Goal: Information Seeking & Learning: Find specific fact

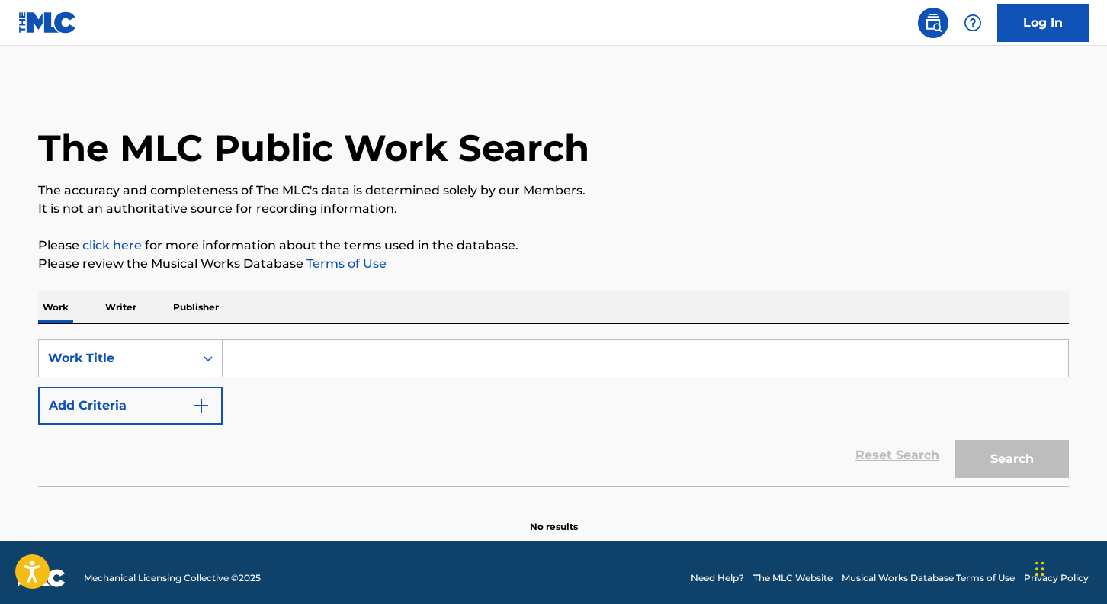
click at [348, 365] on input "Search Form" at bounding box center [645, 358] width 845 height 37
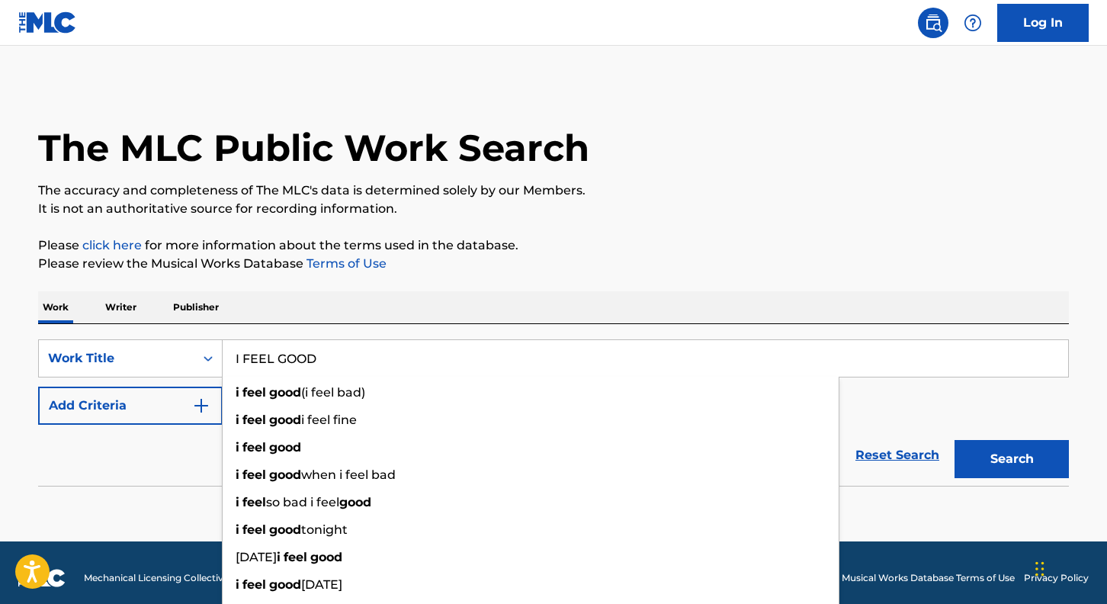
type input "I FEEL GOOD"
click at [954, 440] on button "Search" at bounding box center [1011, 459] width 114 height 38
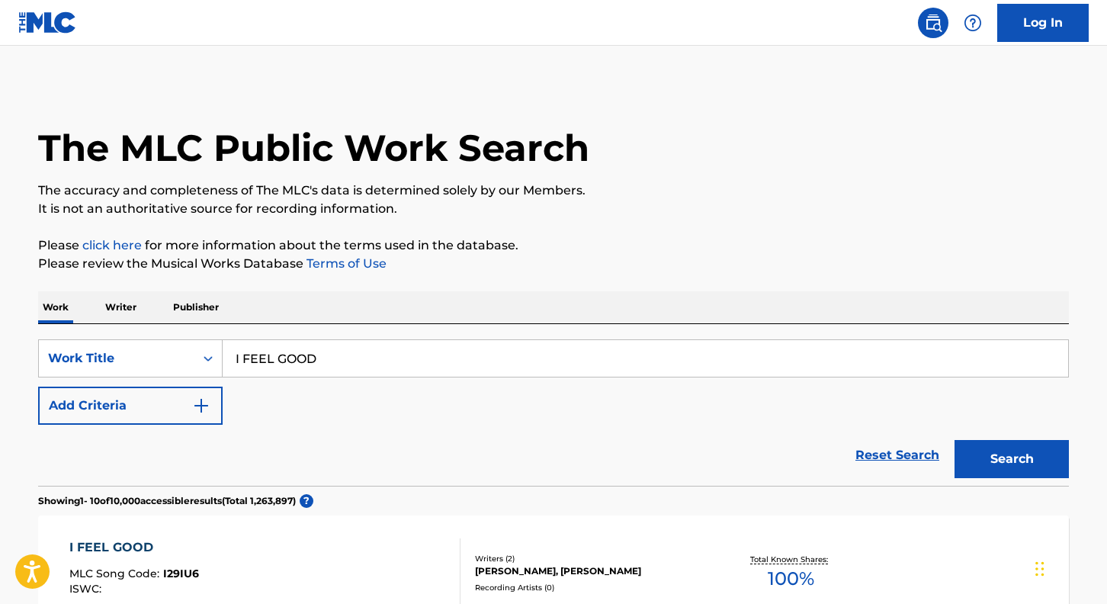
click at [191, 311] on p "Publisher" at bounding box center [195, 307] width 55 height 32
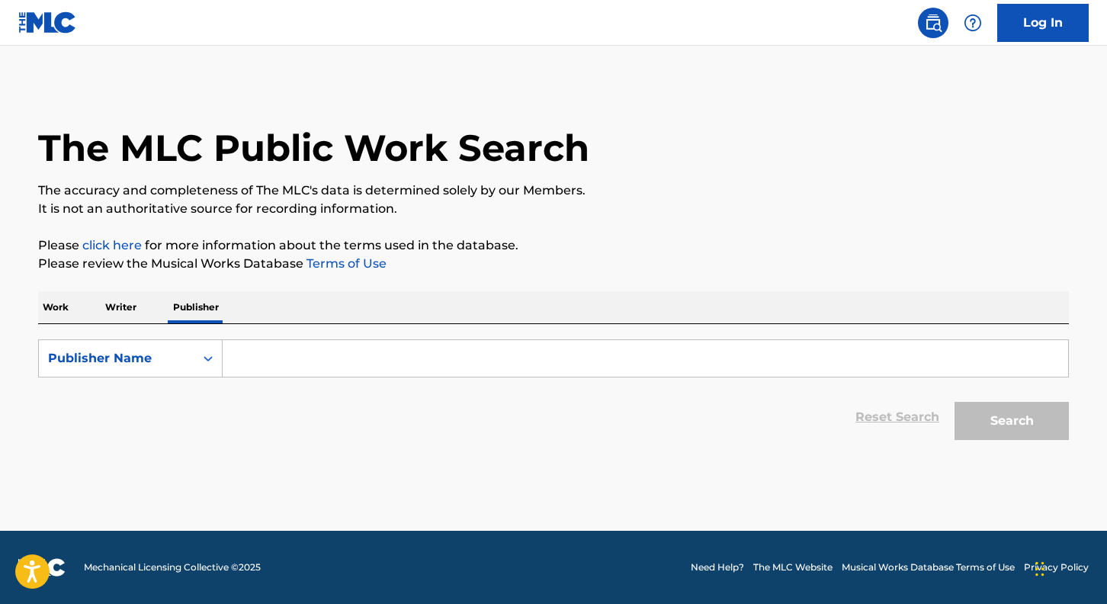
click at [49, 311] on p "Work" at bounding box center [55, 307] width 35 height 32
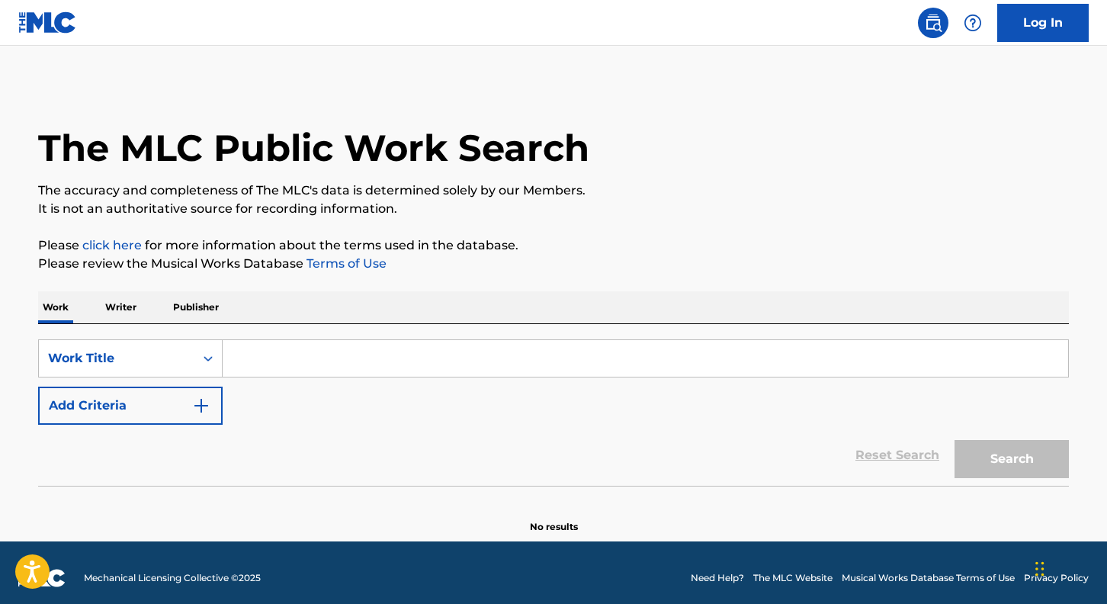
click at [297, 346] on input "Search Form" at bounding box center [645, 358] width 845 height 37
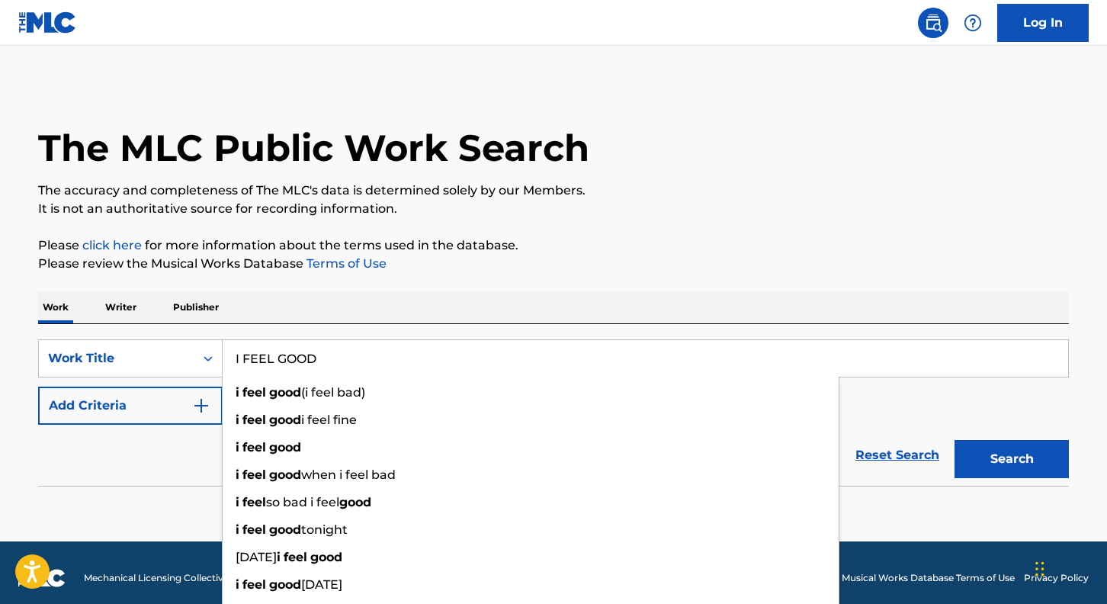
type input "I FEEL GOOD"
click at [553, 290] on div "The MLC Public Work Search The accuracy and completeness of The MLC's data is d…" at bounding box center [553, 309] width 1067 height 450
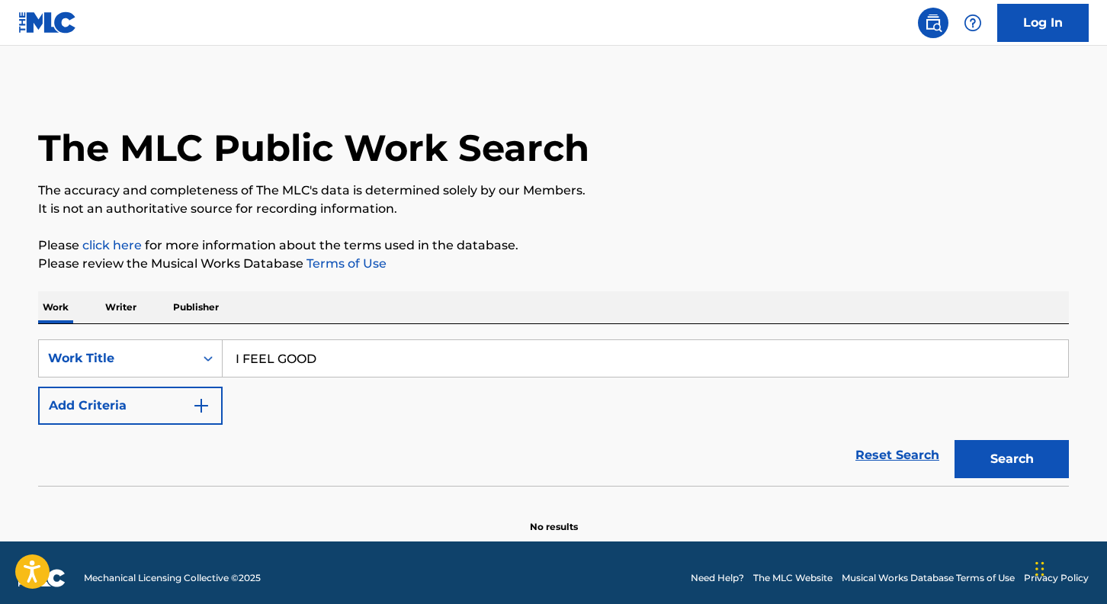
click at [1018, 465] on button "Search" at bounding box center [1011, 459] width 114 height 38
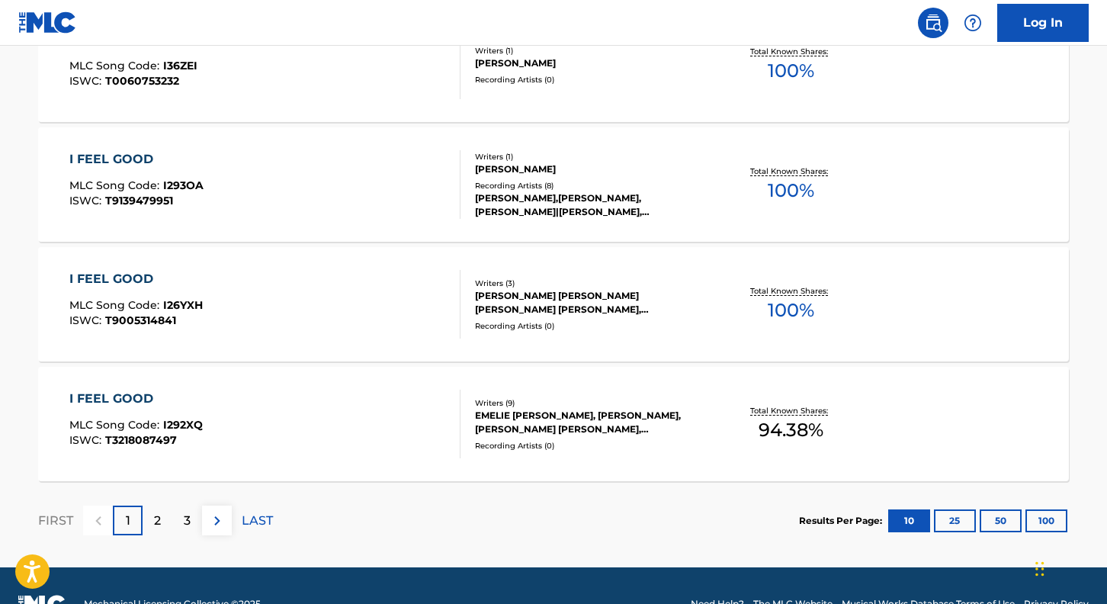
scroll to position [1262, 0]
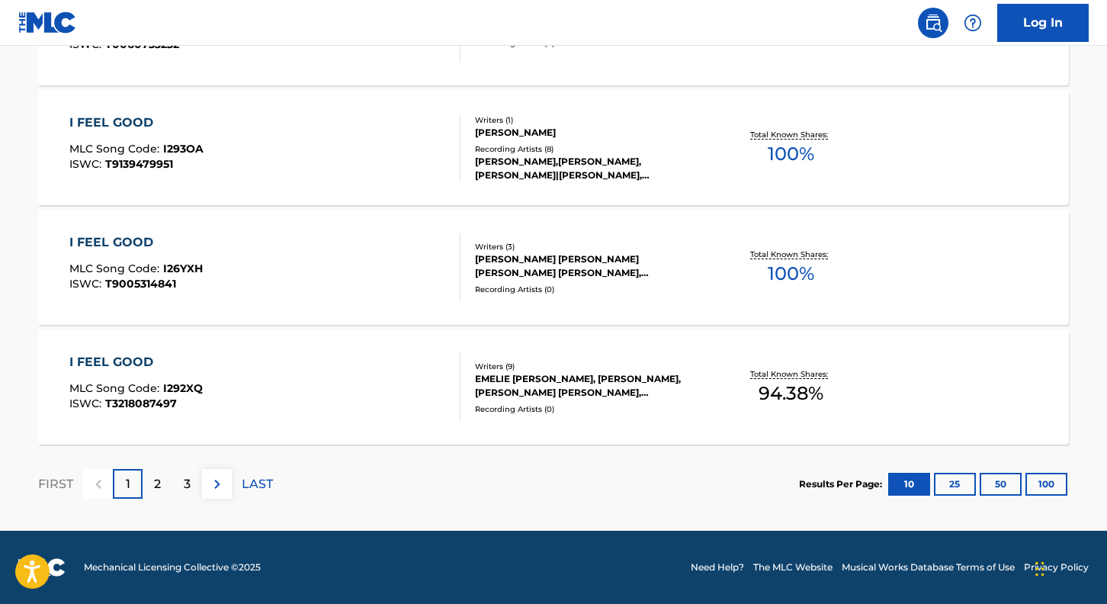
click at [950, 482] on button "25" at bounding box center [955, 484] width 42 height 23
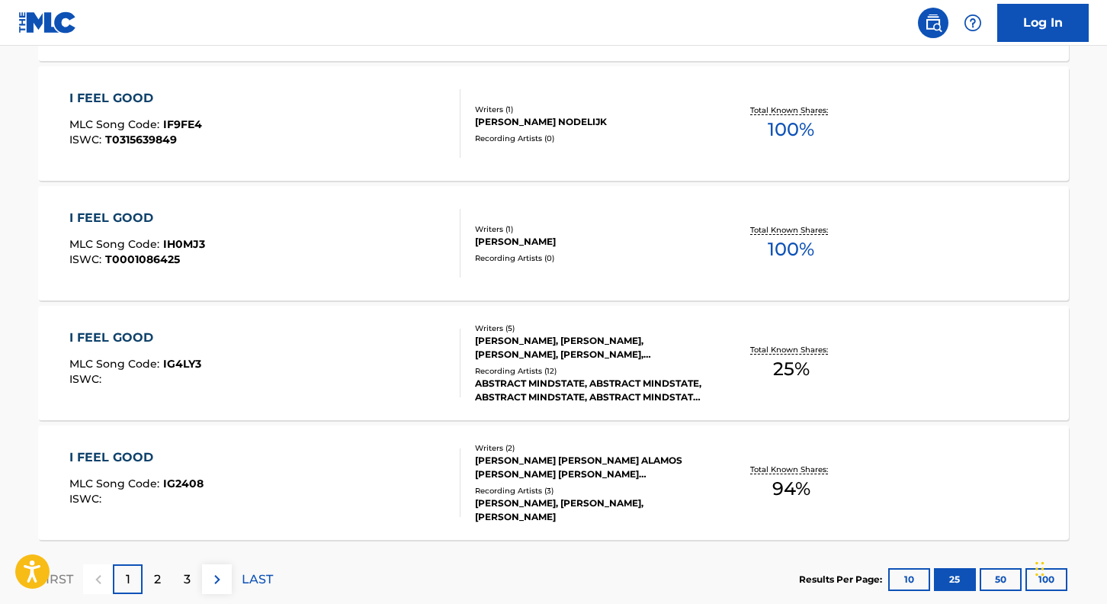
scroll to position [3057, 0]
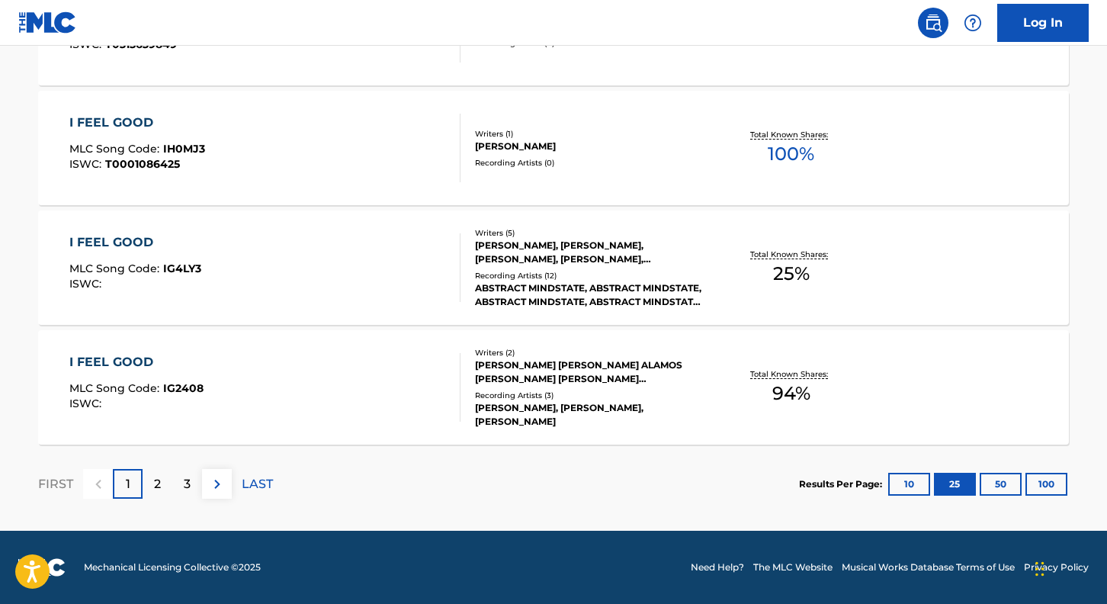
click at [213, 477] on img at bounding box center [217, 484] width 18 height 18
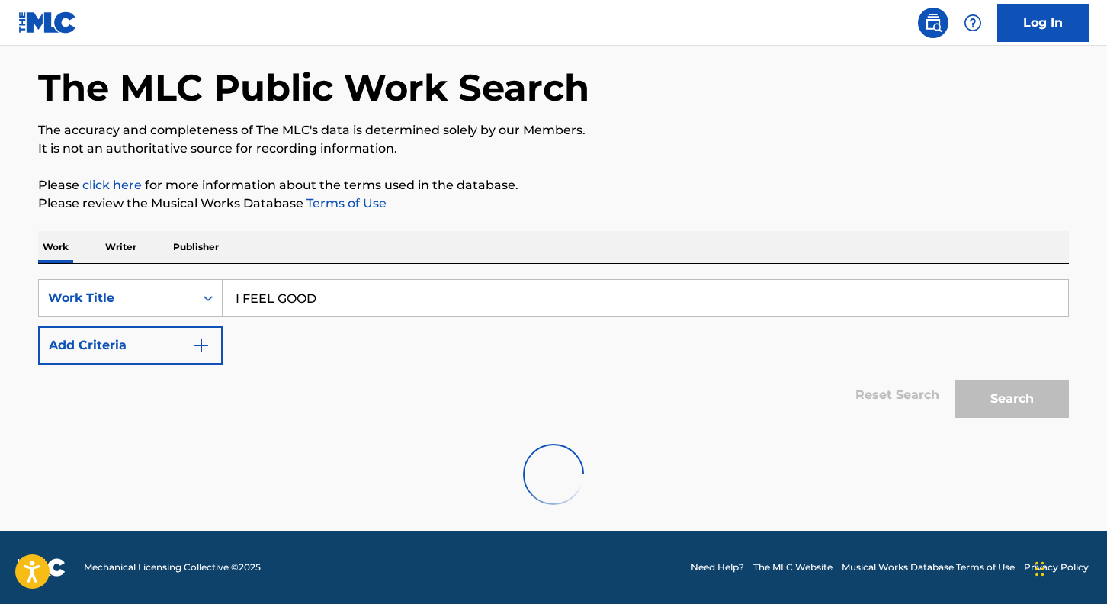
click at [195, 341] on img "Search Form" at bounding box center [201, 345] width 18 height 18
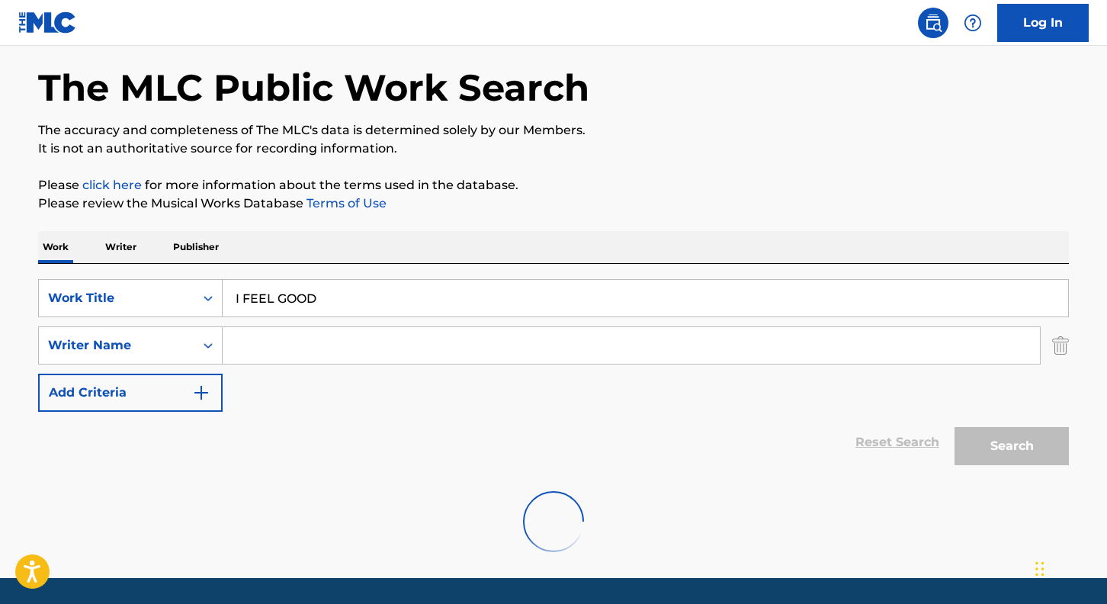
click at [258, 340] on input "Search Form" at bounding box center [631, 345] width 817 height 37
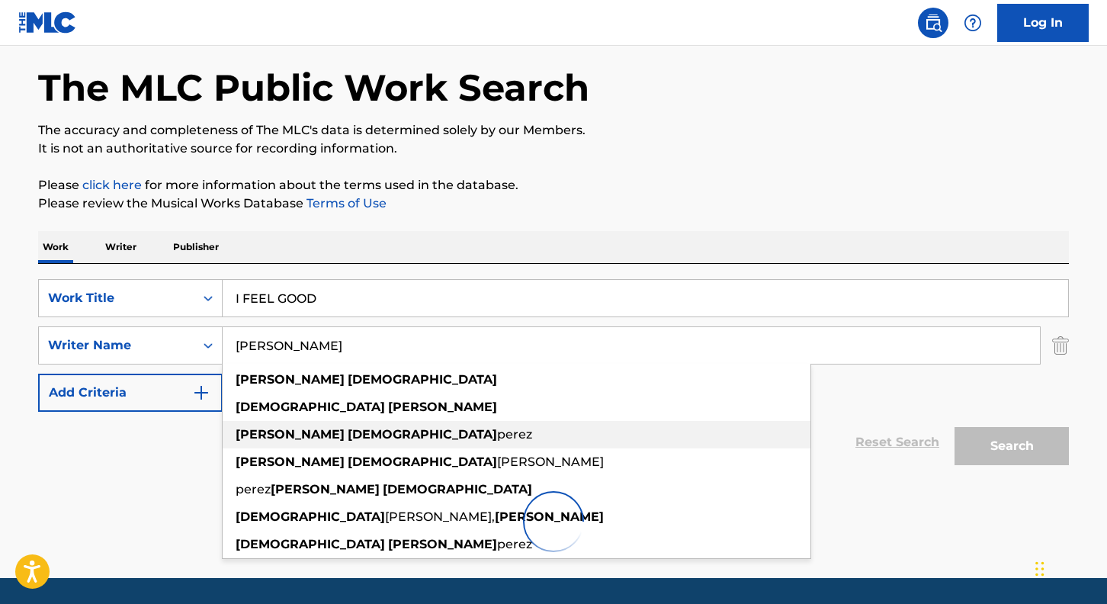
click at [276, 428] on strong "[PERSON_NAME]" at bounding box center [290, 434] width 109 height 14
type input "[PERSON_NAME] [PERSON_NAME]"
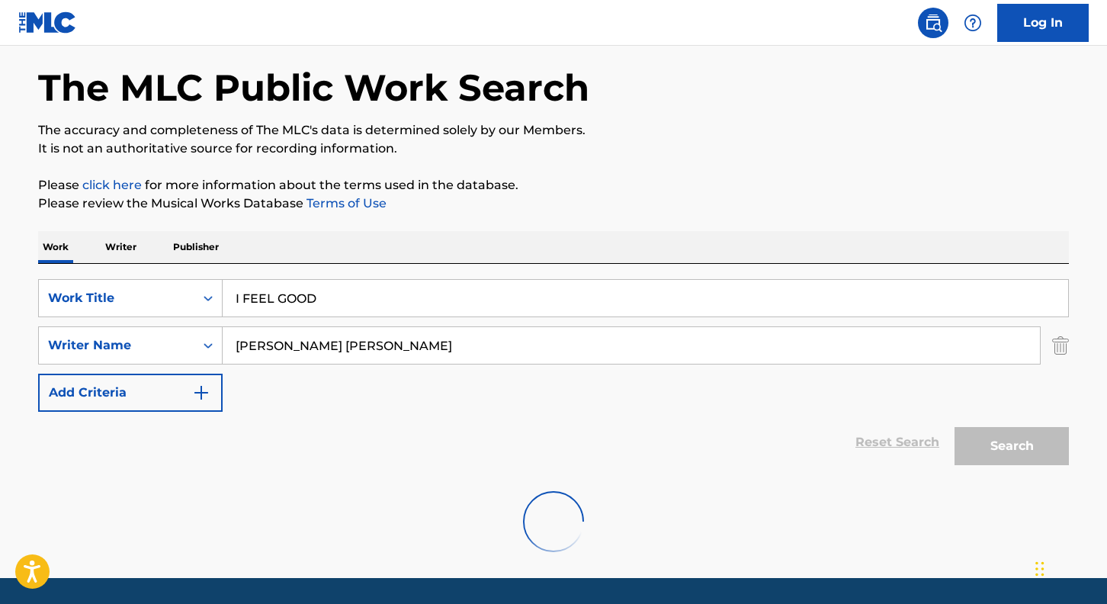
click at [1043, 444] on div "Search" at bounding box center [1008, 442] width 122 height 61
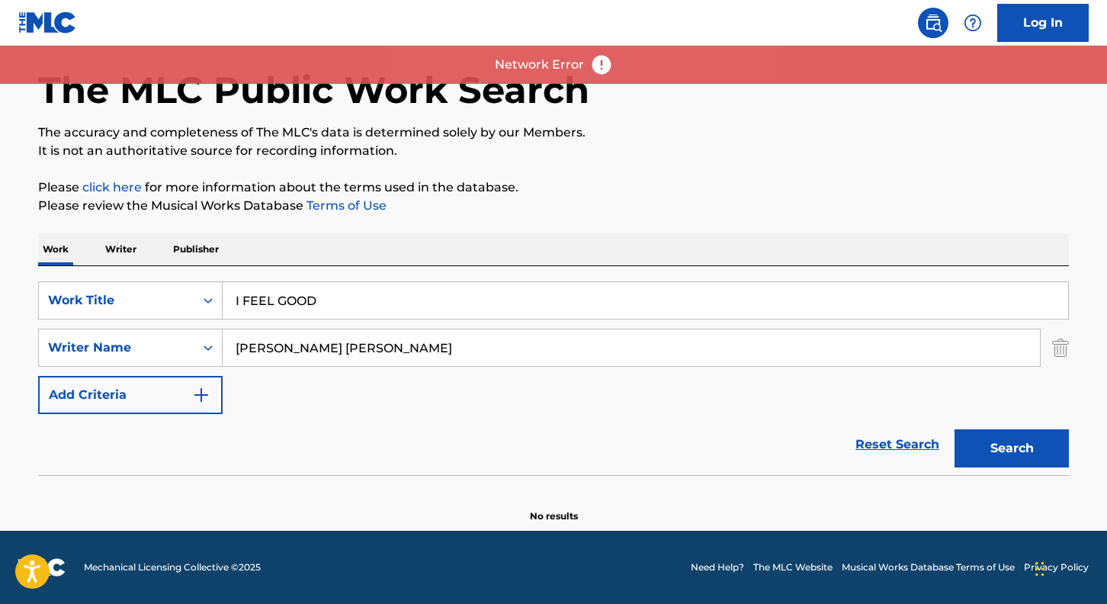
scroll to position [58, 0]
click at [995, 345] on input "[PERSON_NAME] [PERSON_NAME]" at bounding box center [631, 347] width 817 height 37
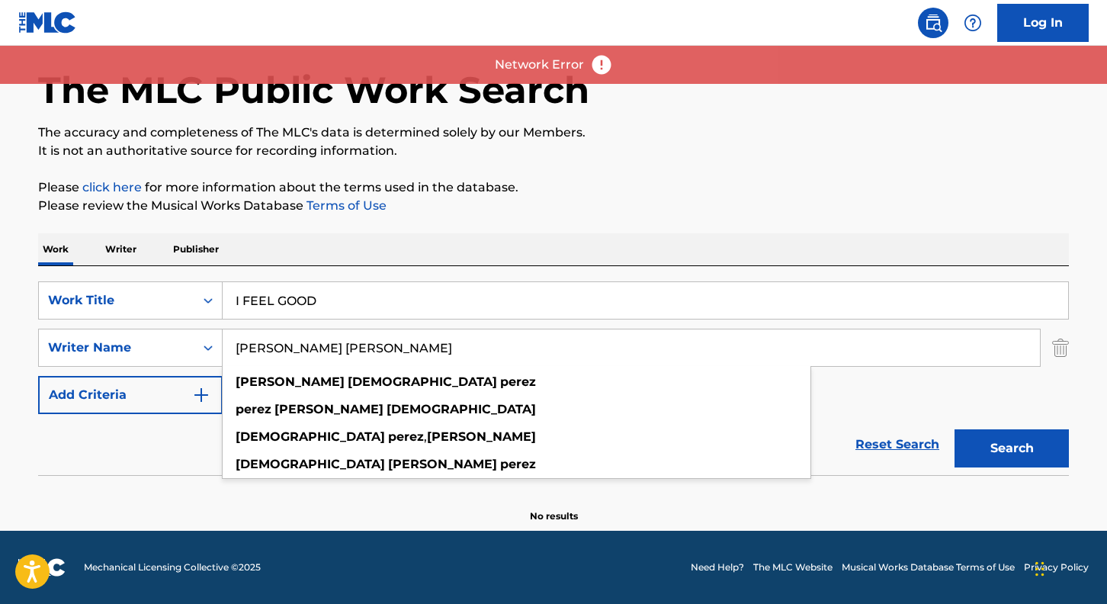
click at [1006, 447] on button "Search" at bounding box center [1011, 448] width 114 height 38
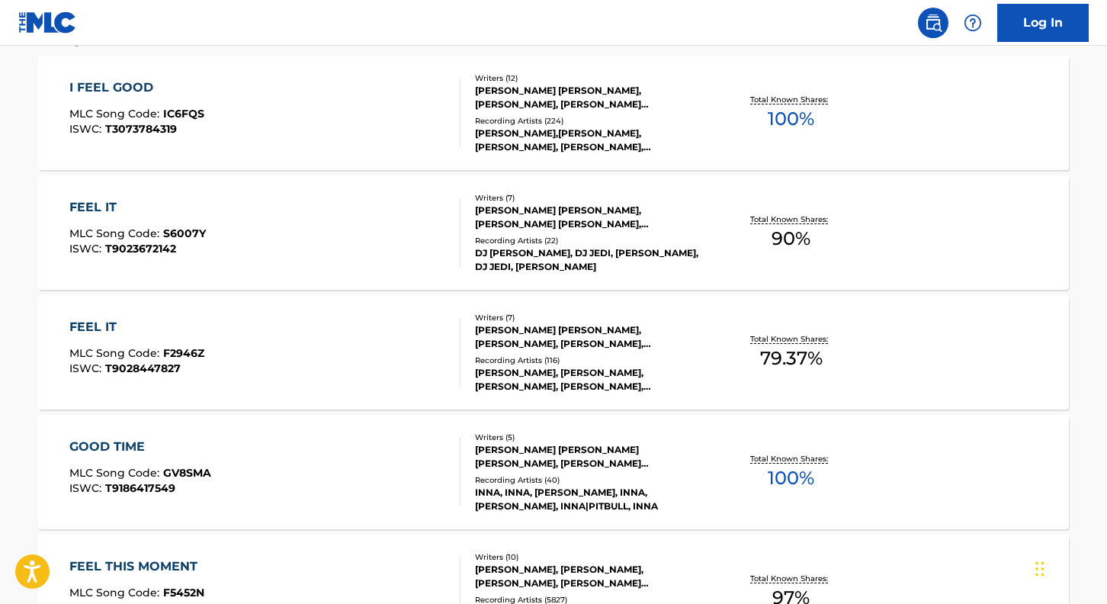
scroll to position [504, 0]
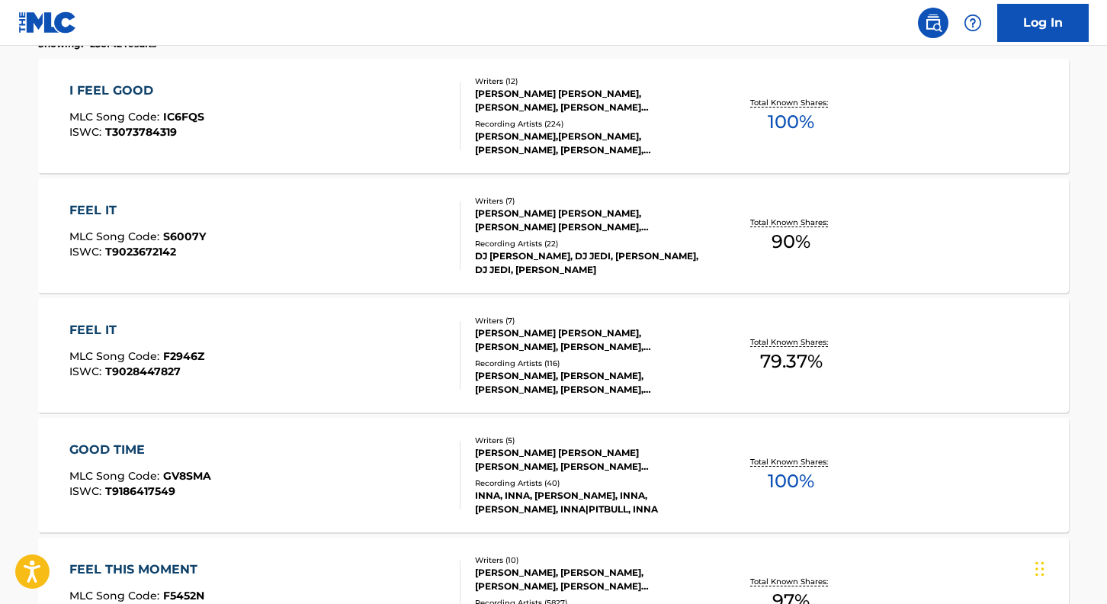
click at [131, 96] on div "I FEEL GOOD" at bounding box center [136, 91] width 135 height 18
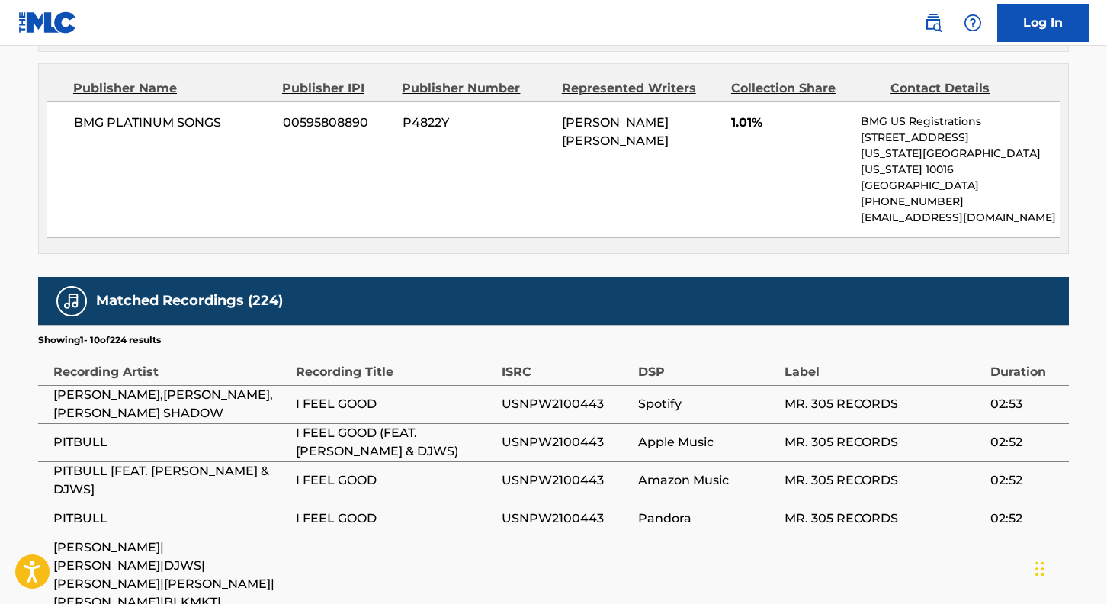
scroll to position [5830, 0]
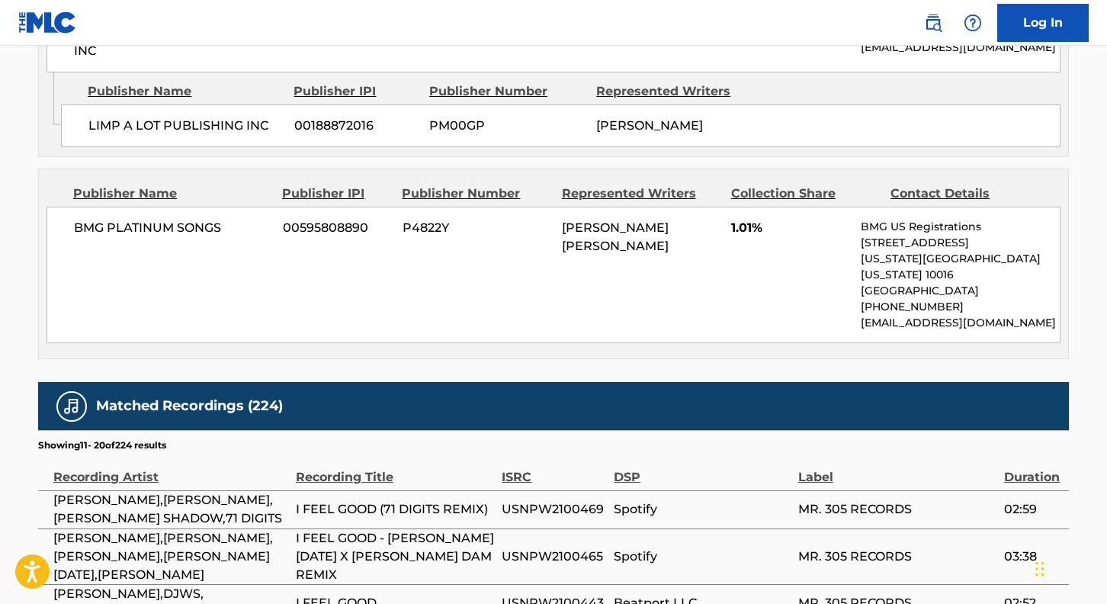
scroll to position [5609, 0]
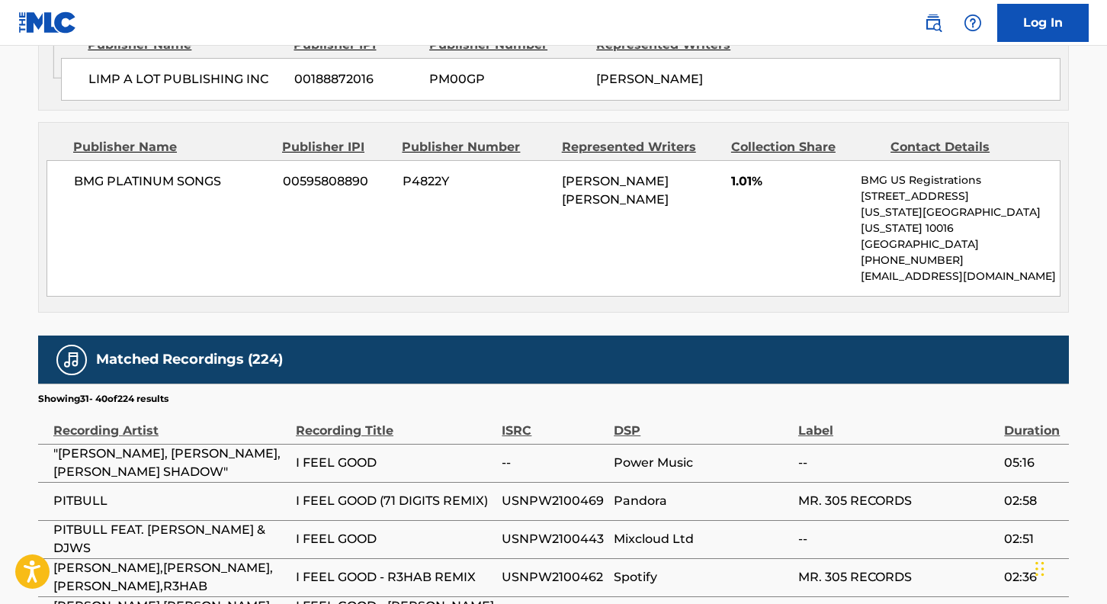
scroll to position [5657, 0]
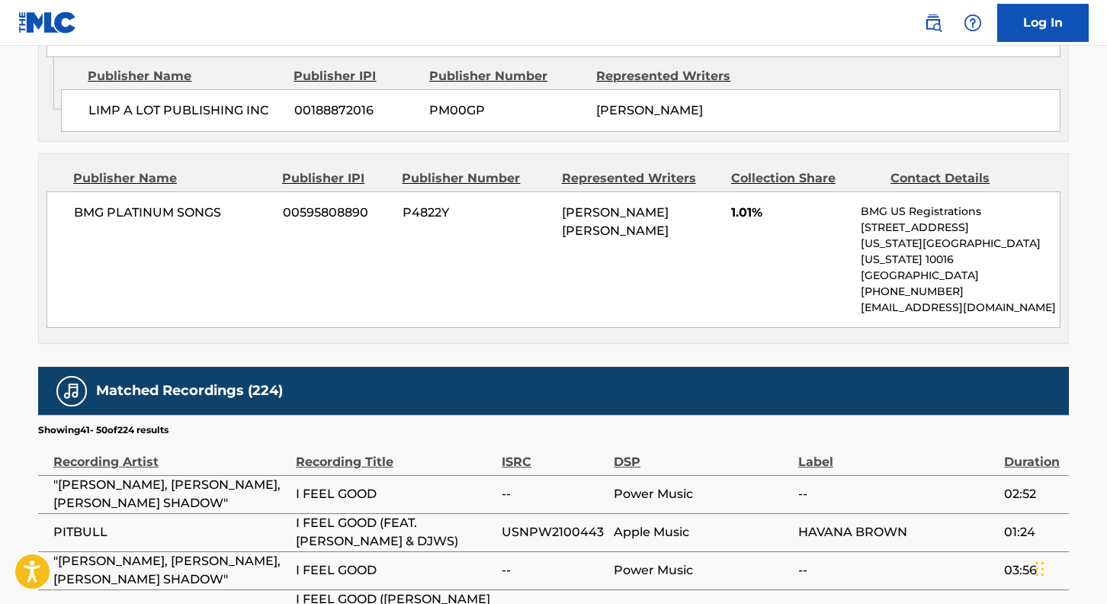
scroll to position [5618, 0]
